Goal: Task Accomplishment & Management: Use online tool/utility

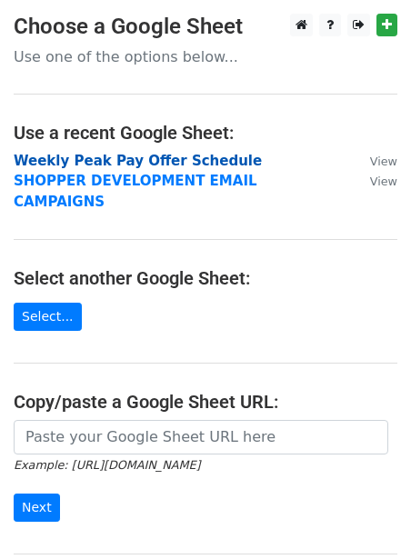
click at [120, 163] on strong "Weekly Peak Pay Offer Schedule" at bounding box center [138, 161] width 248 height 16
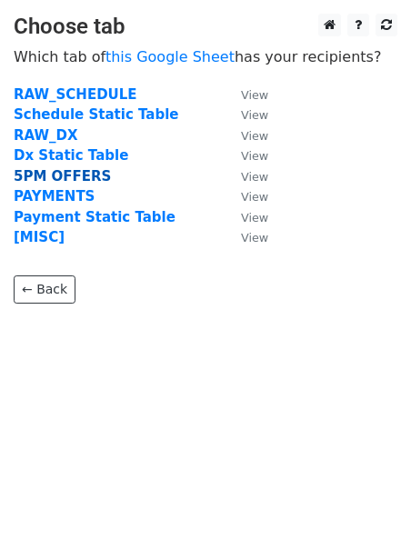
click at [71, 177] on strong "5PM OFFERS" at bounding box center [62, 176] width 97 height 16
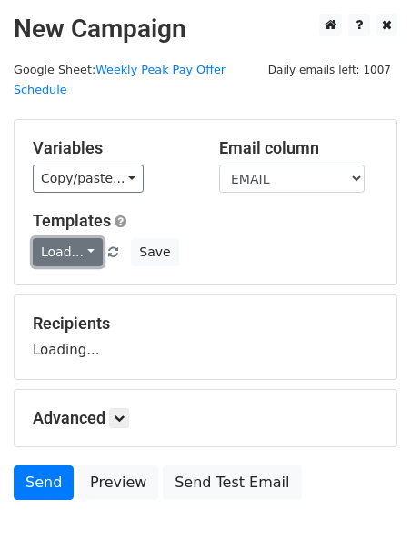
click at [63, 238] on link "Load..." at bounding box center [68, 252] width 70 height 28
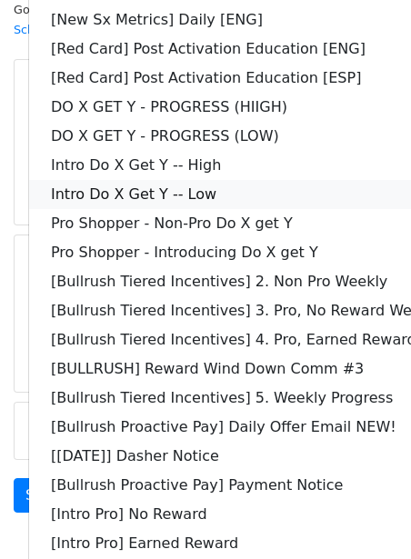
scroll to position [147, 0]
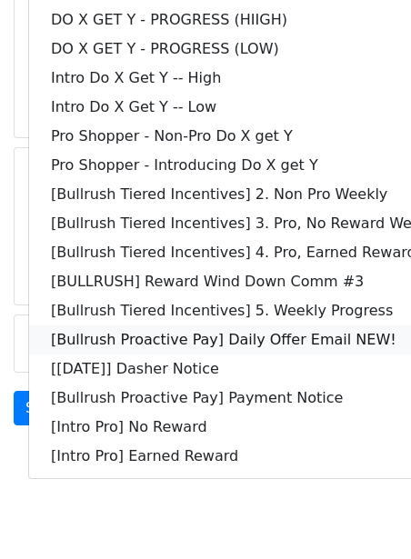
click at [94, 325] on link "[Bullrush Proactive Pay] Daily Offer Email NEW!" at bounding box center [262, 339] width 466 height 29
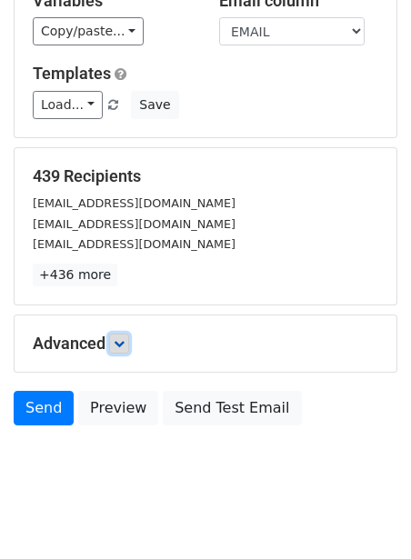
click at [123, 338] on icon at bounding box center [119, 343] width 11 height 11
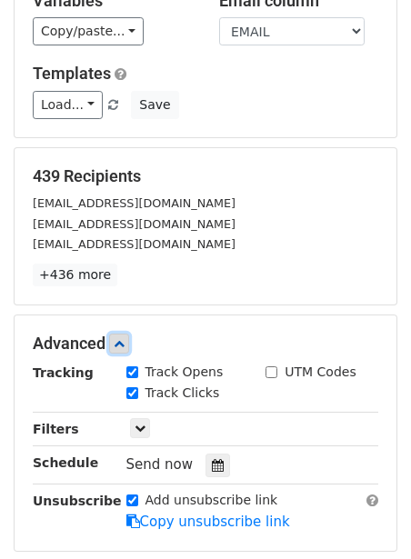
scroll to position [219, 0]
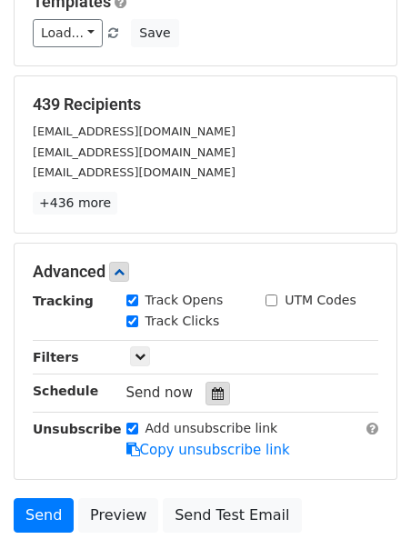
click at [212, 387] on icon at bounding box center [218, 393] width 12 height 13
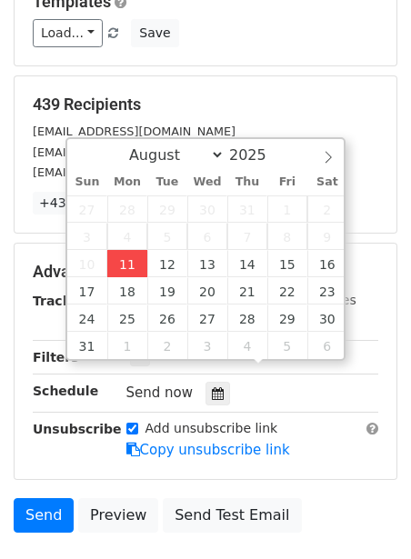
type input "2025-08-11 12:00"
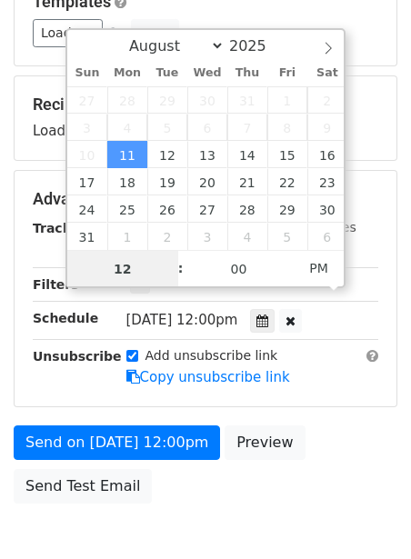
scroll to position [1, 0]
type input "2"
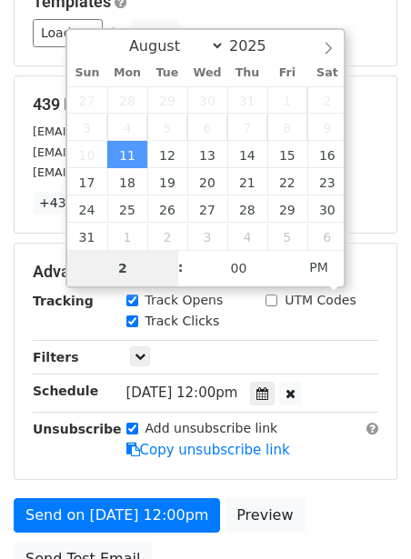
type input "2025-08-11 14:00"
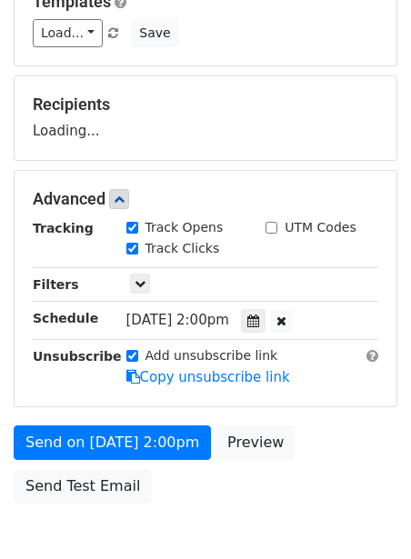
scroll to position [295, 0]
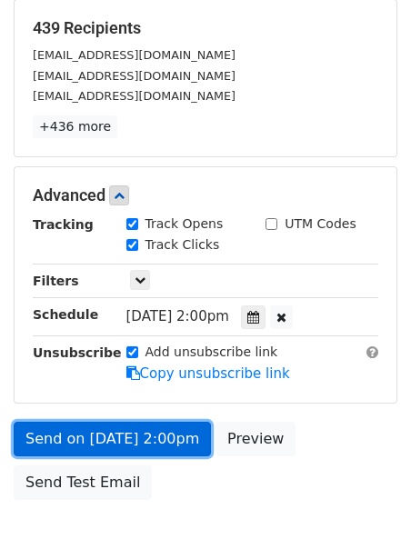
click at [35, 422] on link "Send on Aug 11 at 2:00pm" at bounding box center [112, 439] width 197 height 35
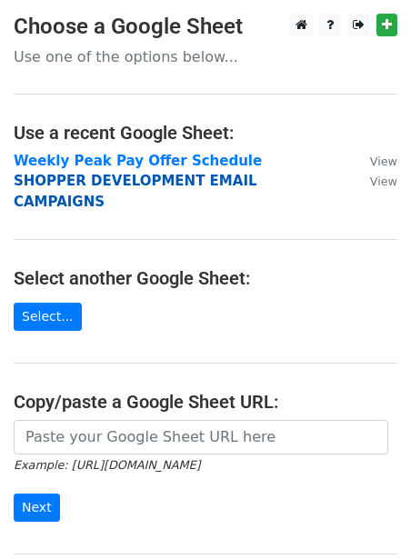
click at [67, 185] on strong "SHOPPER DEVELOPMENT EMAIL CAMPAIGNS" at bounding box center [136, 191] width 244 height 37
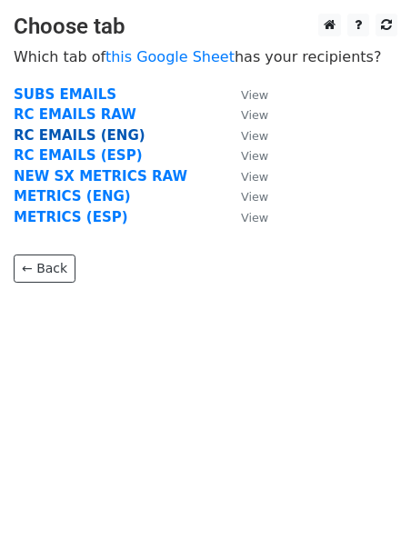
click at [81, 138] on strong "RC EMAILS (ENG)" at bounding box center [80, 135] width 132 height 16
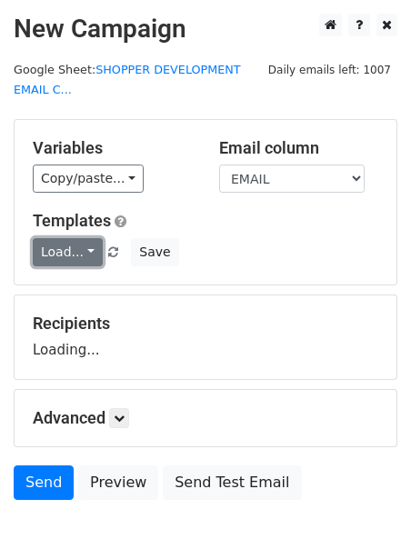
click at [48, 249] on link "Load..." at bounding box center [68, 252] width 70 height 28
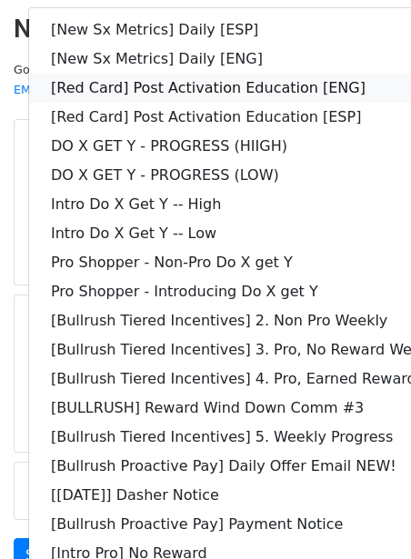
click at [188, 87] on link "[Red Card] Post Activation Education [ENG]" at bounding box center [262, 88] width 466 height 29
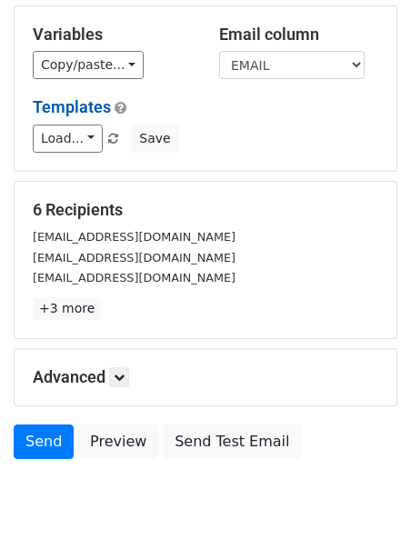
scroll to position [149, 0]
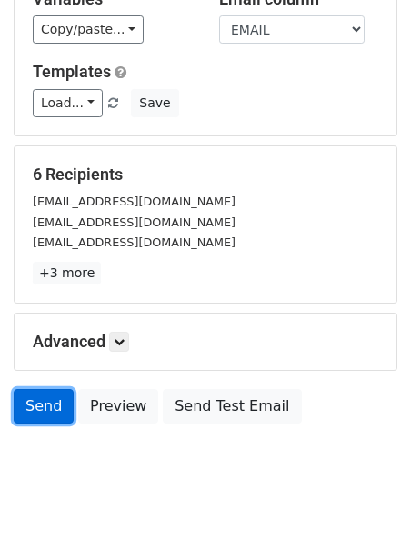
click at [50, 405] on link "Send" at bounding box center [44, 406] width 60 height 35
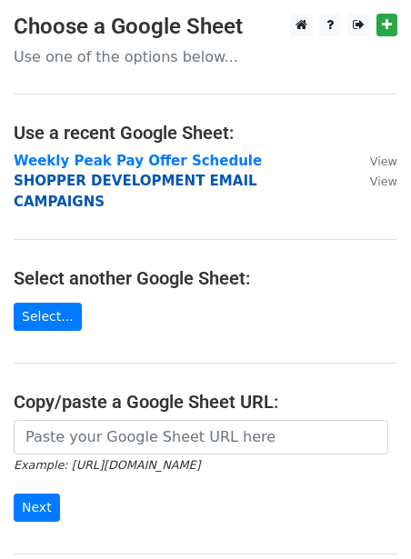
click at [57, 185] on strong "SHOPPER DEVELOPMENT EMAIL CAMPAIGNS" at bounding box center [136, 191] width 244 height 37
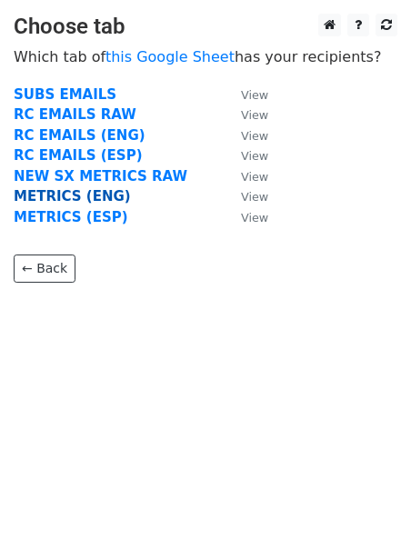
click at [56, 191] on strong "METRICS (ENG)" at bounding box center [72, 196] width 117 height 16
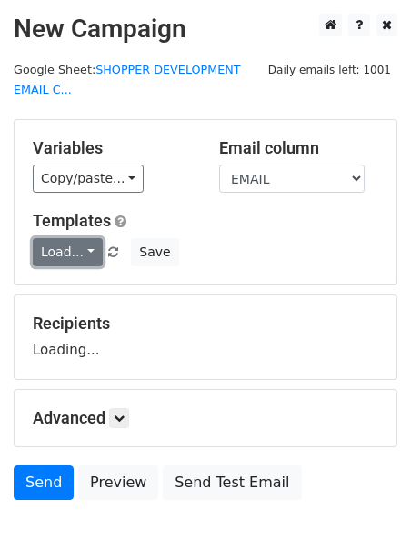
click at [62, 246] on link "Load..." at bounding box center [68, 252] width 70 height 28
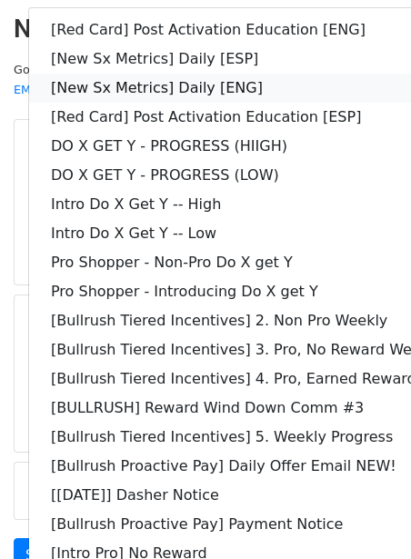
click at [131, 81] on link "[New Sx Metrics] Daily [ENG]" at bounding box center [262, 88] width 466 height 29
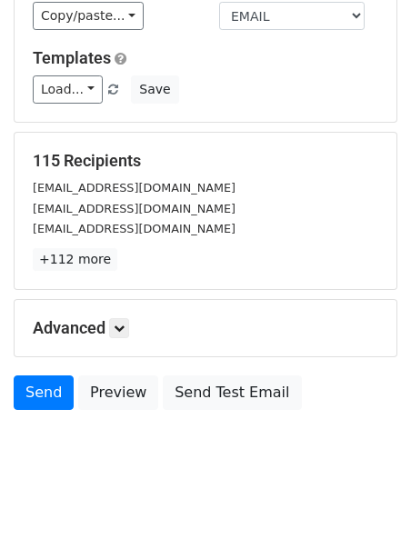
scroll to position [167, 0]
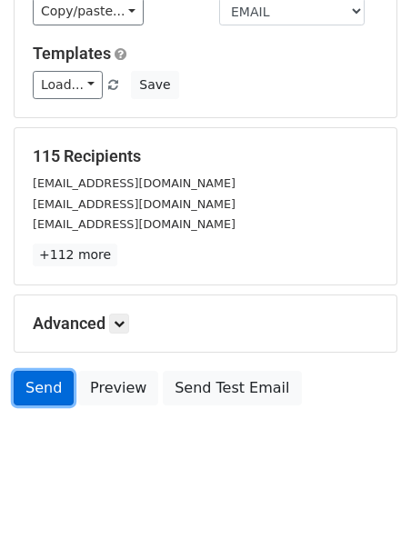
click at [21, 389] on link "Send" at bounding box center [44, 388] width 60 height 35
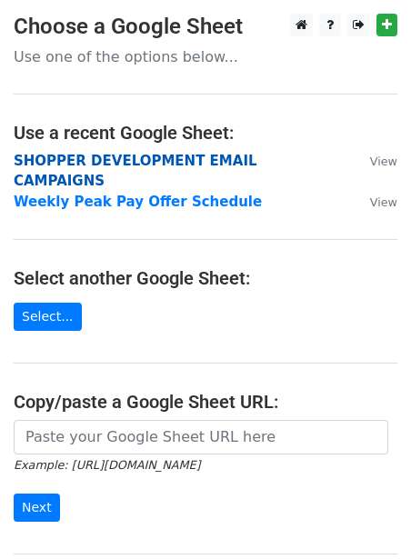
click at [94, 155] on strong "SHOPPER DEVELOPMENT EMAIL CAMPAIGNS" at bounding box center [136, 171] width 244 height 37
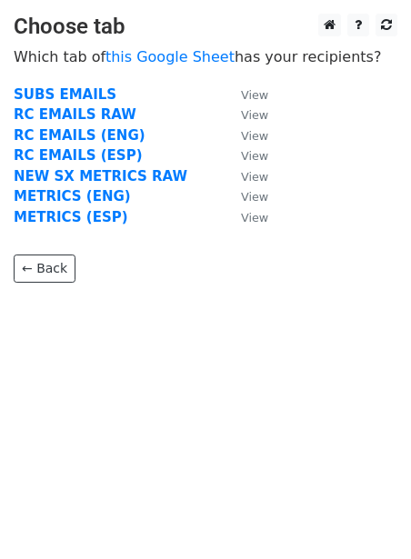
click at [67, 207] on td "METRICS (ESP)" at bounding box center [118, 217] width 209 height 21
click at [62, 216] on strong "METRICS (ESP)" at bounding box center [71, 217] width 115 height 16
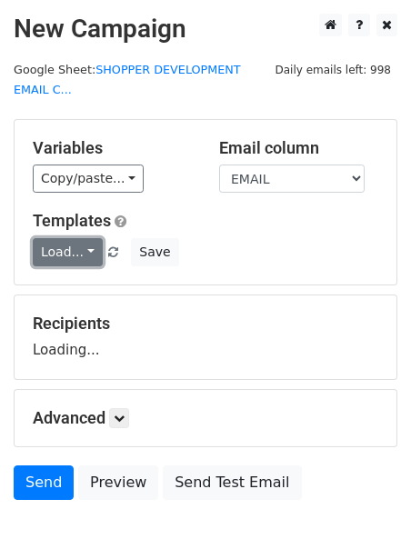
click at [65, 245] on link "Load..." at bounding box center [68, 252] width 70 height 28
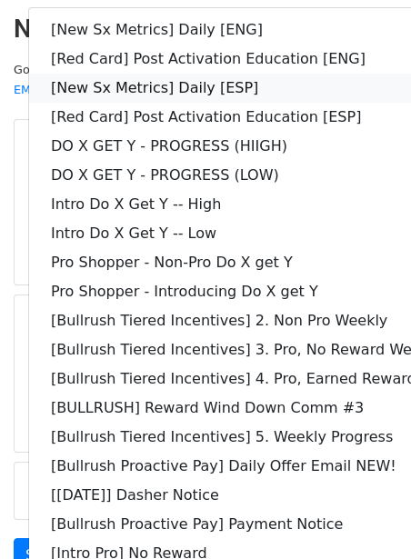
click at [126, 77] on link "[New Sx Metrics] Daily [ESP]" at bounding box center [262, 88] width 466 height 29
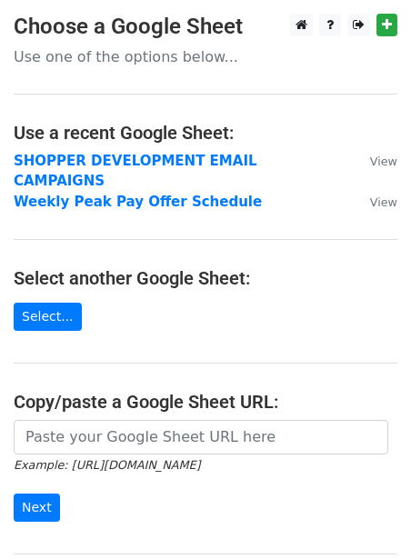
click at [48, 152] on td "SHOPPER DEVELOPMENT EMAIL CAMPAIGNS" at bounding box center [183, 171] width 338 height 41
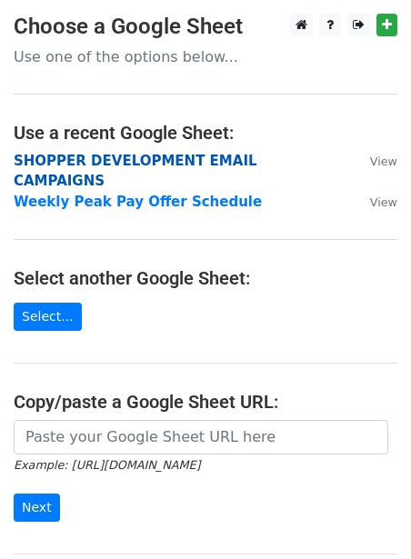
click at [44, 159] on strong "SHOPPER DEVELOPMENT EMAIL CAMPAIGNS" at bounding box center [136, 171] width 244 height 37
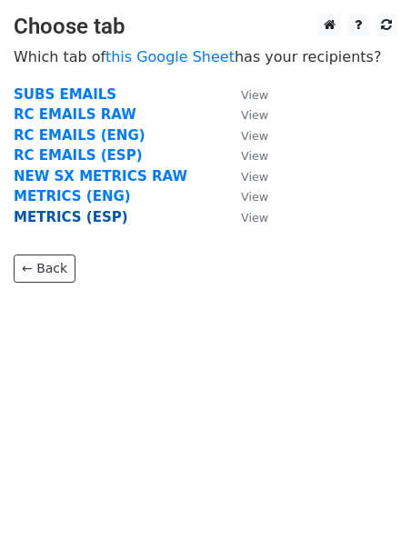
click at [45, 216] on strong "METRICS (ESP)" at bounding box center [71, 217] width 115 height 16
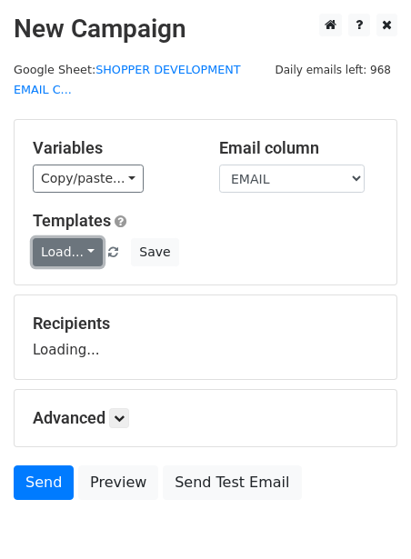
click at [49, 254] on link "Load..." at bounding box center [68, 252] width 70 height 28
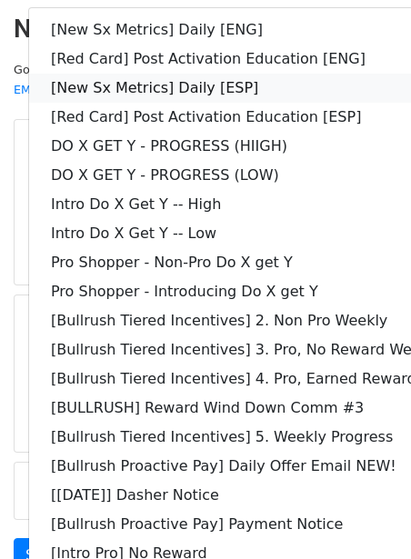
click at [128, 86] on link "[New Sx Metrics] Daily [ESP]" at bounding box center [262, 88] width 466 height 29
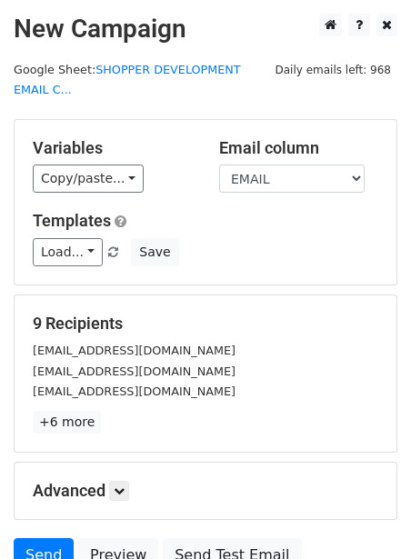
scroll to position [167, 0]
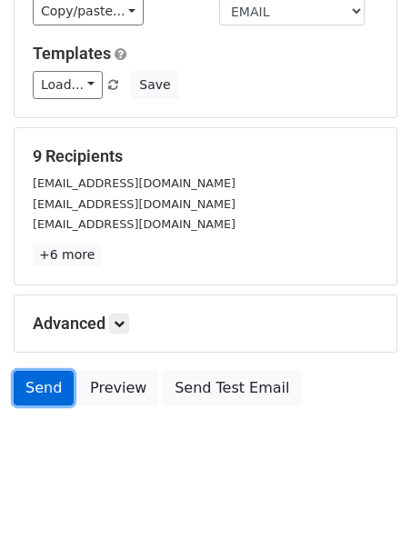
click at [57, 386] on link "Send" at bounding box center [44, 388] width 60 height 35
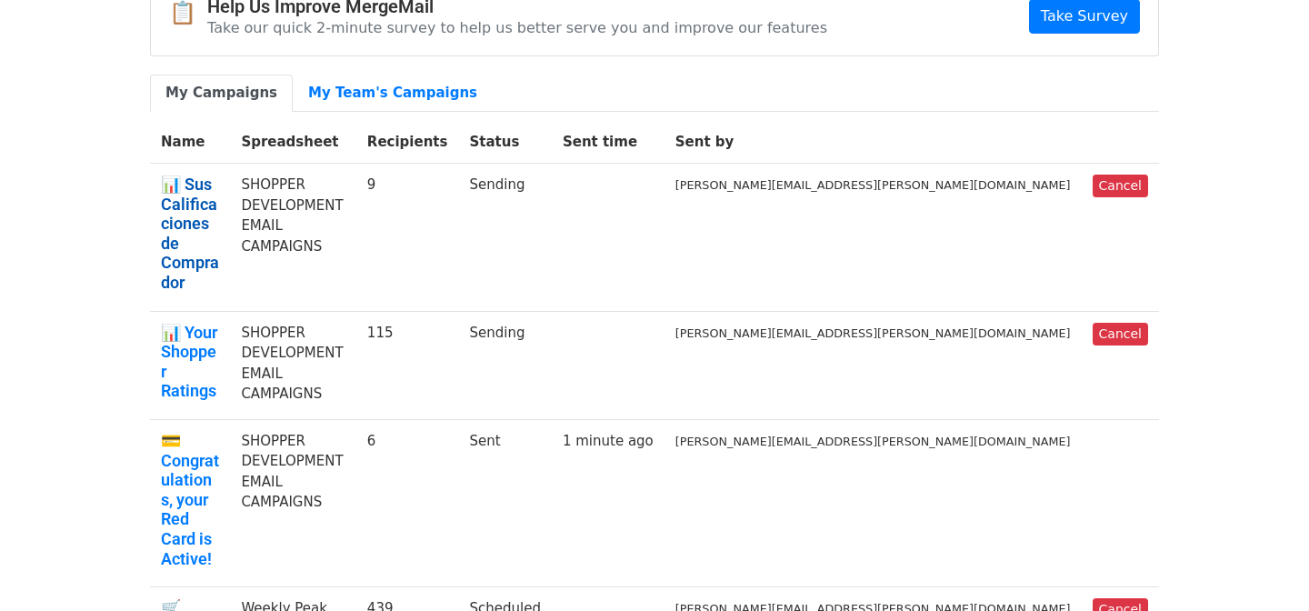
click at [219, 180] on link "📊 Sus Calificaciones de Comprador" at bounding box center [190, 234] width 58 height 118
click at [1107, 184] on link "Cancel" at bounding box center [1120, 186] width 55 height 23
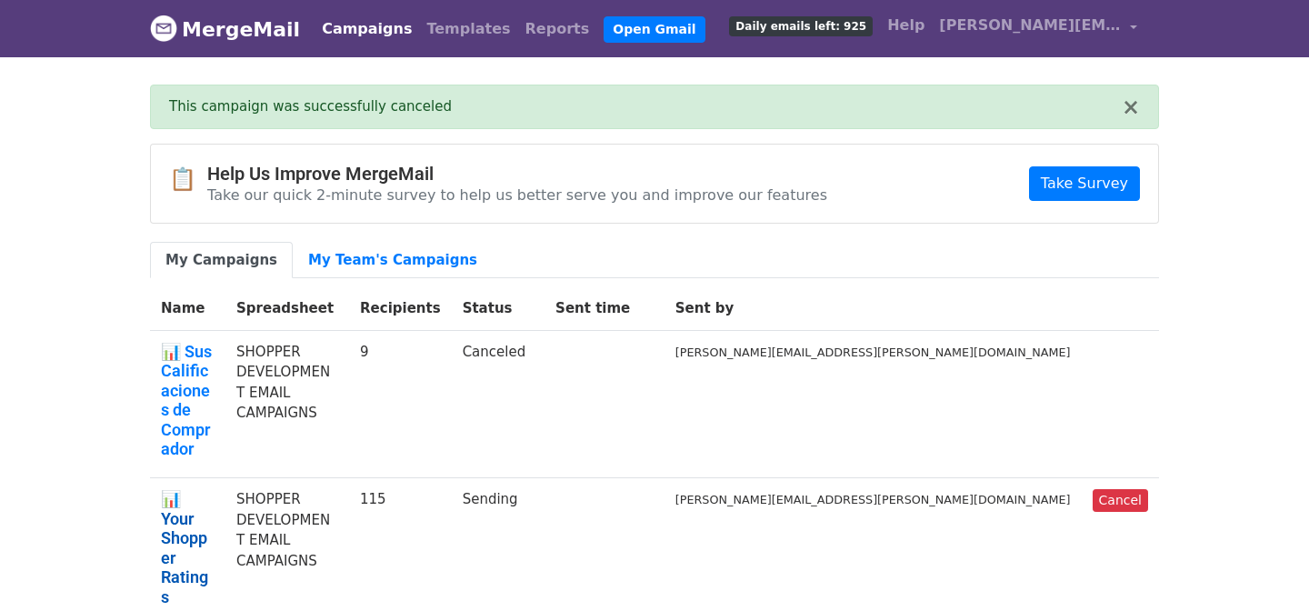
click at [215, 489] on link "📊 Your Shopper Ratings" at bounding box center [188, 548] width 54 height 118
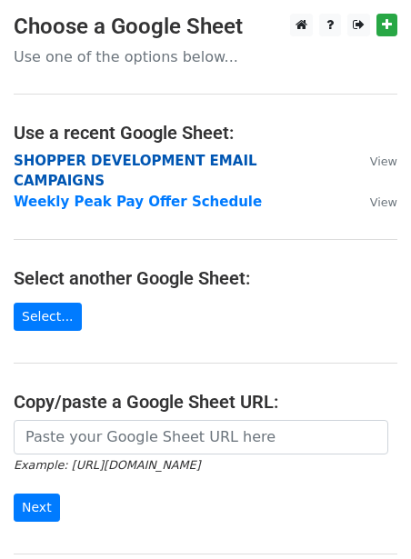
click at [168, 163] on strong "SHOPPER DEVELOPMENT EMAIL CAMPAIGNS" at bounding box center [136, 171] width 244 height 37
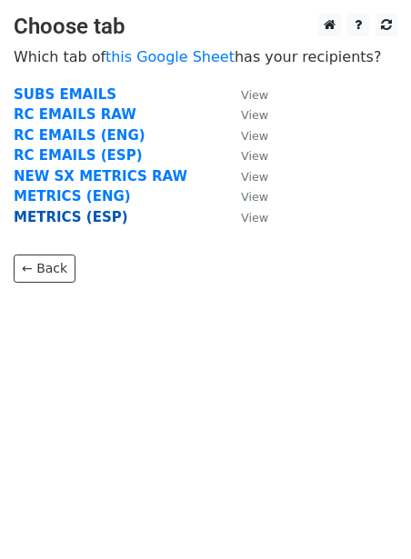
click at [85, 213] on strong "METRICS (ESP)" at bounding box center [71, 217] width 115 height 16
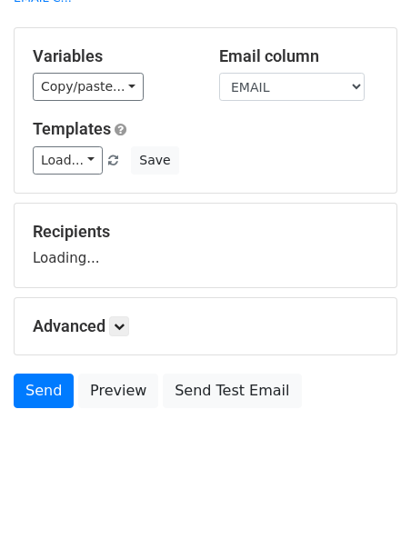
scroll to position [93, 0]
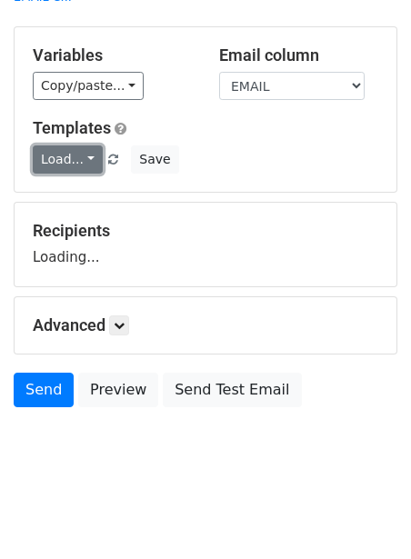
click at [66, 145] on link "Load..." at bounding box center [68, 159] width 70 height 28
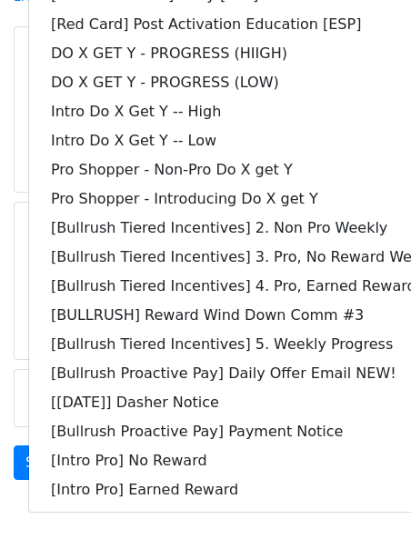
scroll to position [78, 0]
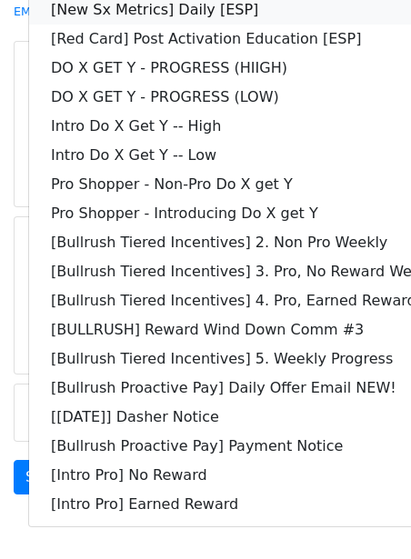
click at [107, 15] on link "[New Sx Metrics] Daily [ESP]" at bounding box center [262, 9] width 466 height 29
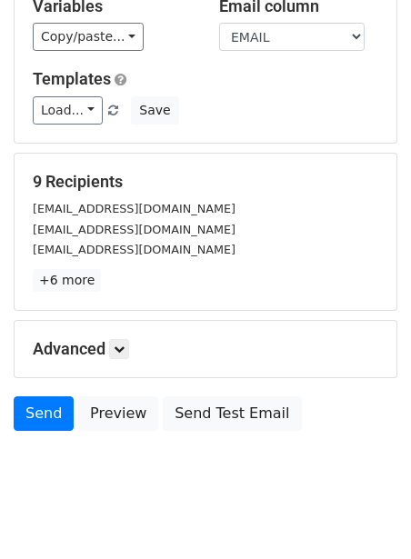
scroll to position [167, 0]
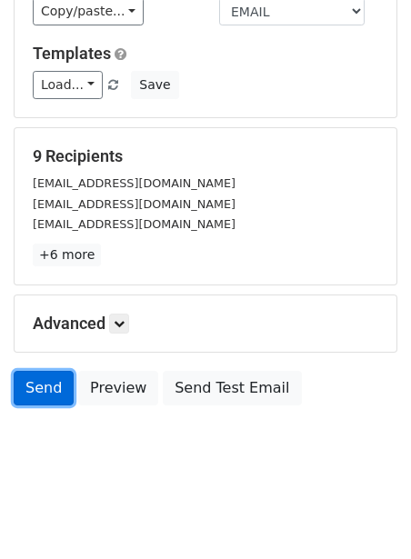
click at [47, 376] on link "Send" at bounding box center [44, 388] width 60 height 35
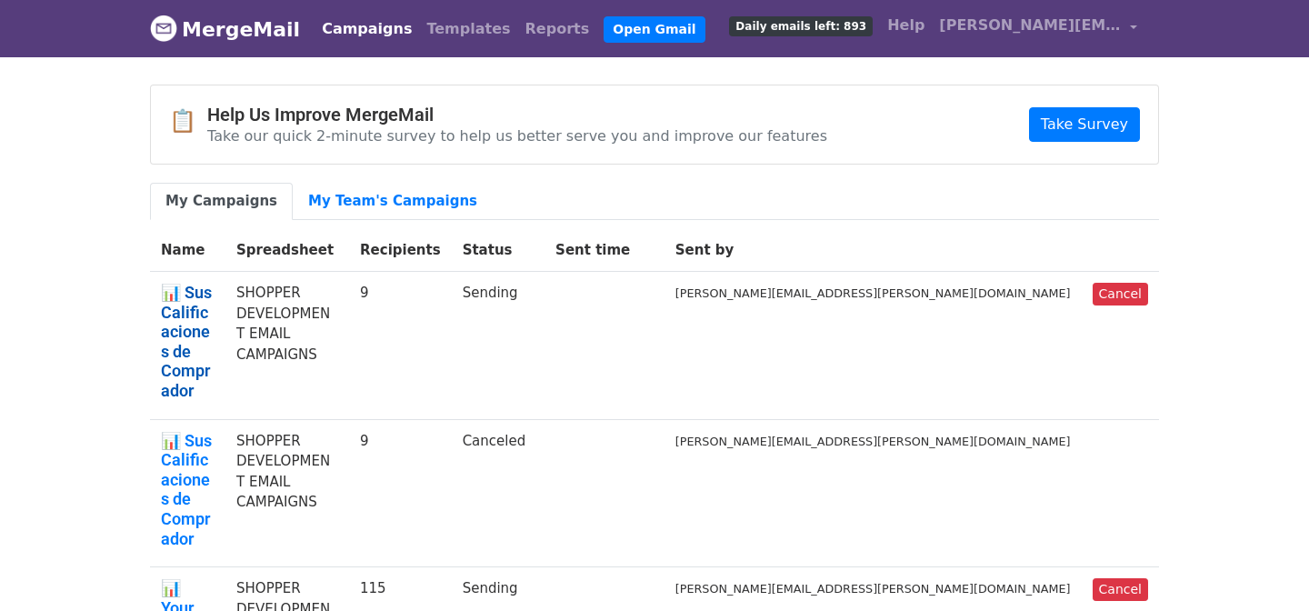
click at [213, 298] on link "📊 Sus Calificaciones de Comprador" at bounding box center [188, 342] width 54 height 118
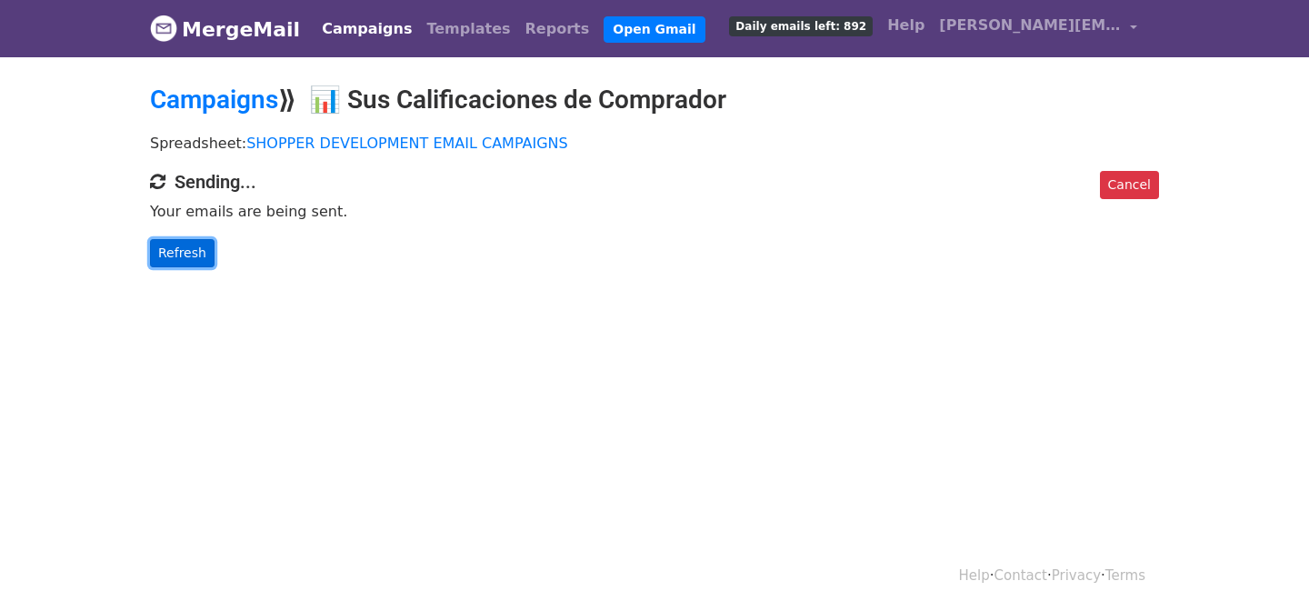
click at [195, 243] on link "Refresh" at bounding box center [182, 253] width 65 height 28
click at [1124, 180] on link "Cancel" at bounding box center [1129, 185] width 59 height 28
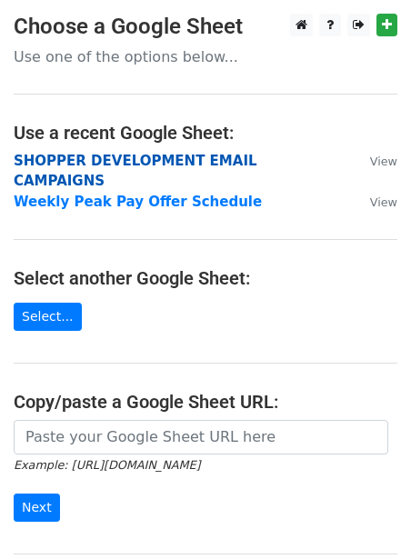
click at [162, 154] on strong "SHOPPER DEVELOPMENT EMAIL CAMPAIGNS" at bounding box center [136, 171] width 244 height 37
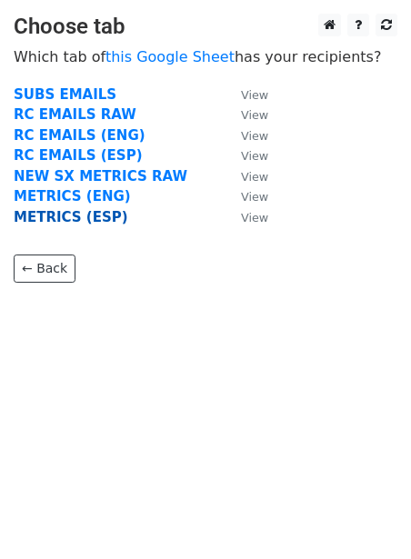
click at [85, 216] on strong "METRICS (ESP)" at bounding box center [71, 217] width 115 height 16
click at [42, 214] on strong "METRICS (ESP)" at bounding box center [71, 217] width 115 height 16
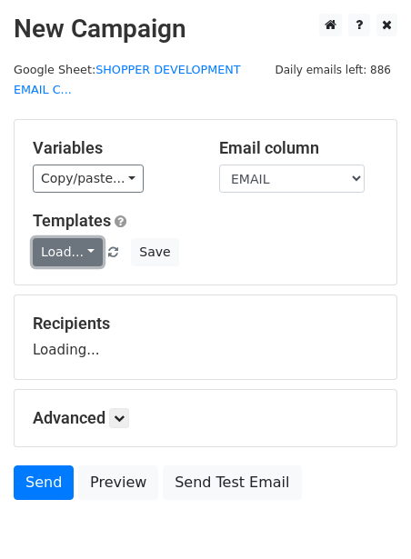
click at [59, 249] on link "Load..." at bounding box center [68, 252] width 70 height 28
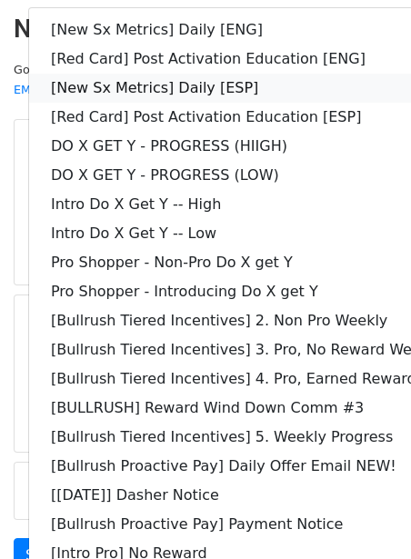
click at [109, 87] on link "[New Sx Metrics] Daily [ESP]" at bounding box center [262, 88] width 466 height 29
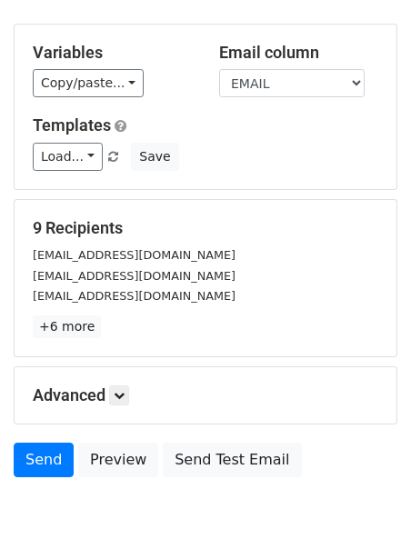
scroll to position [167, 0]
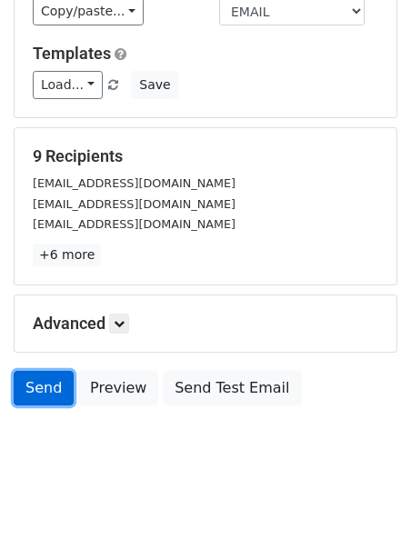
click at [50, 383] on link "Send" at bounding box center [44, 388] width 60 height 35
